Goal: Navigation & Orientation: Find specific page/section

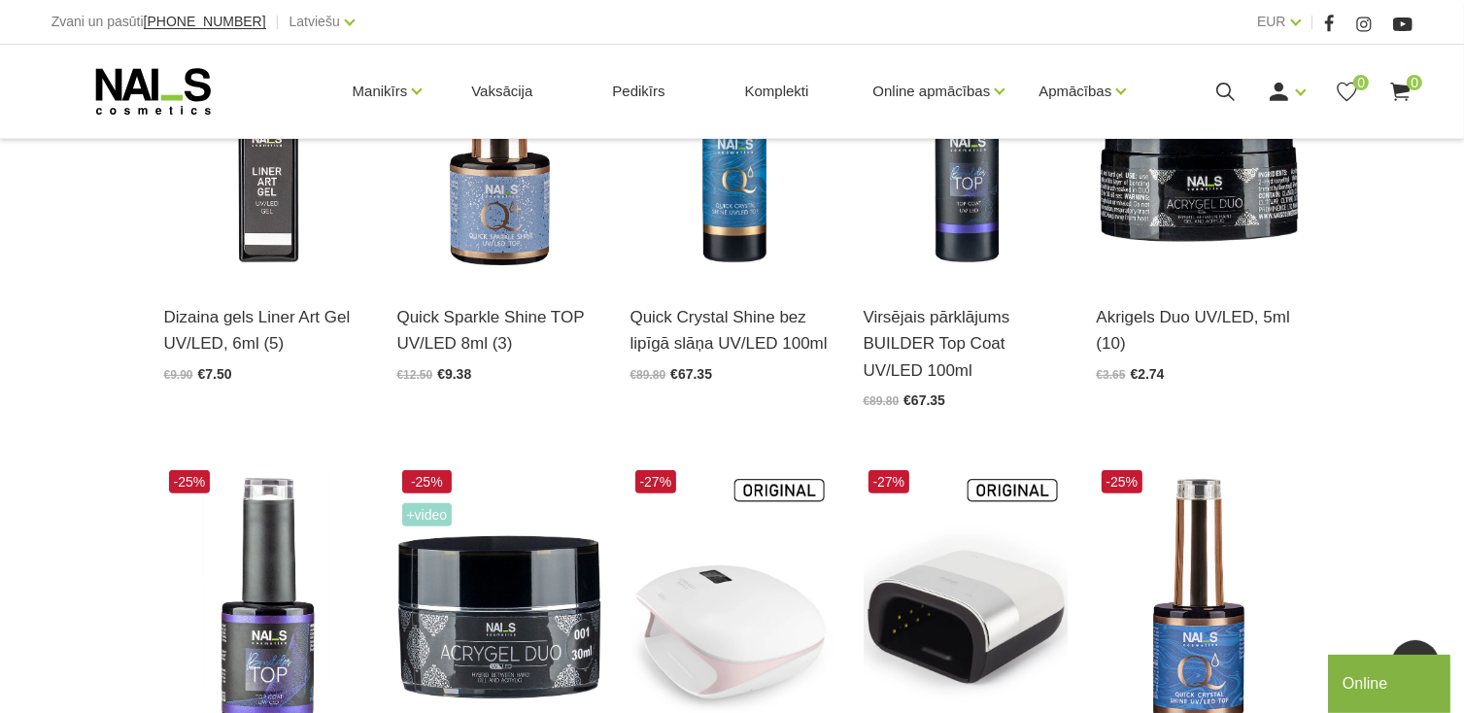
scroll to position [370, 0]
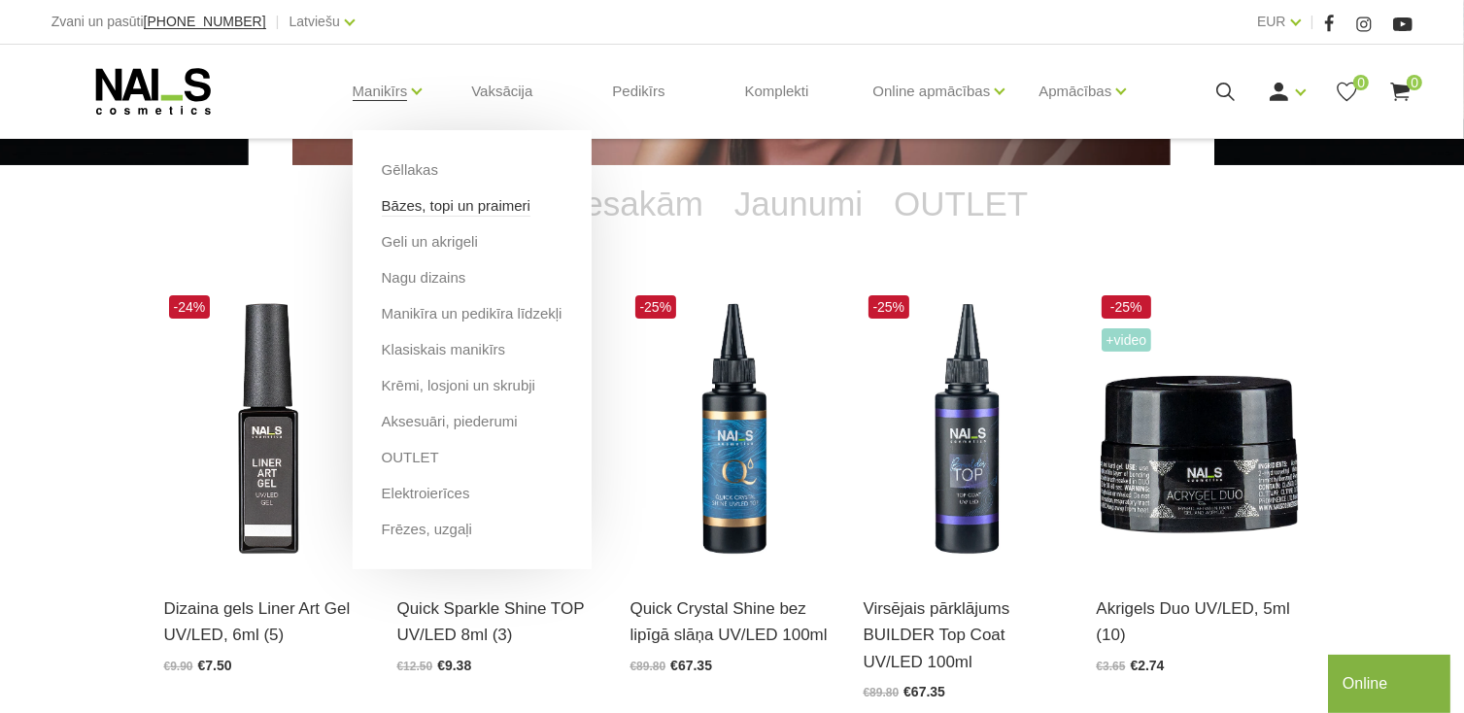
click at [430, 203] on link "Bāzes, topi un praimeri" at bounding box center [456, 205] width 149 height 21
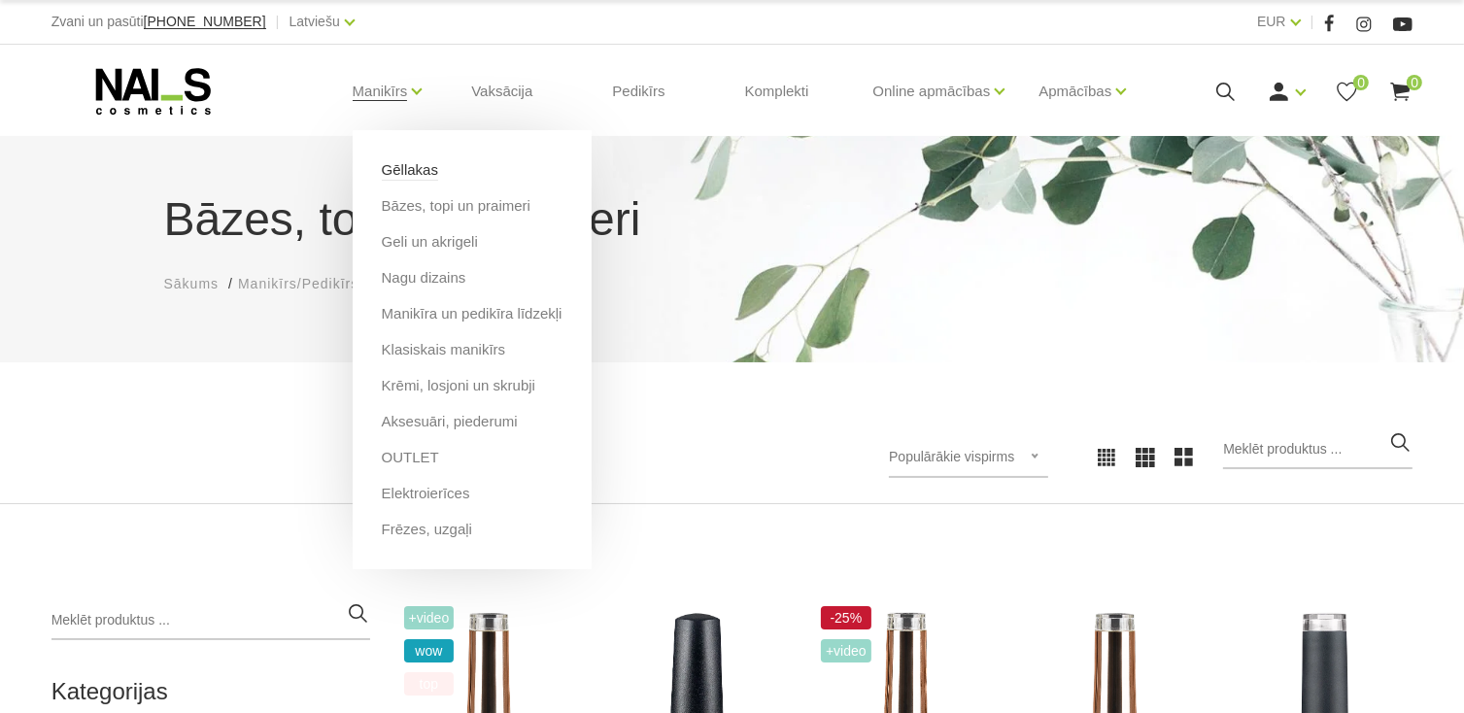
click at [422, 171] on link "Gēllakas" at bounding box center [410, 169] width 56 height 21
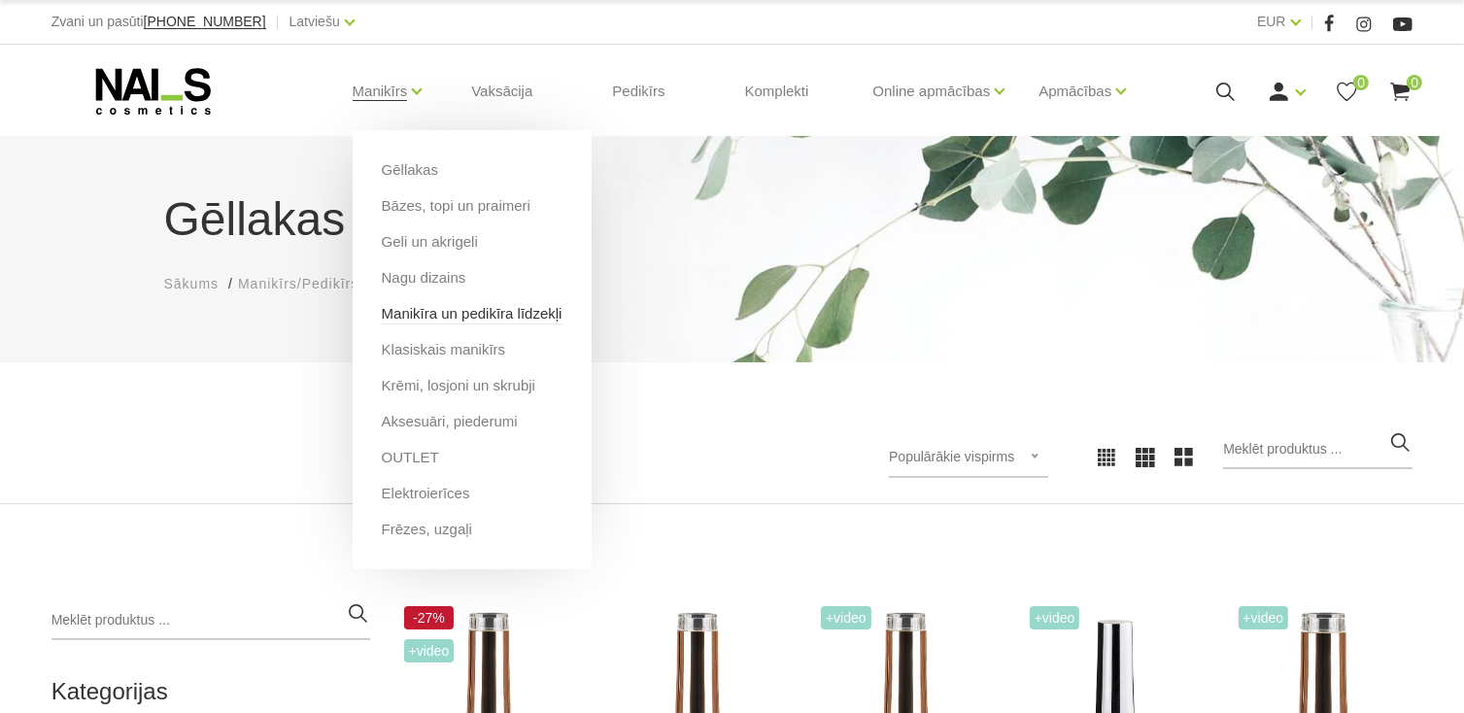
click at [453, 318] on link "Manikīra un pedikīra līdzekļi" at bounding box center [472, 313] width 181 height 21
